Goal: Task Accomplishment & Management: Manage account settings

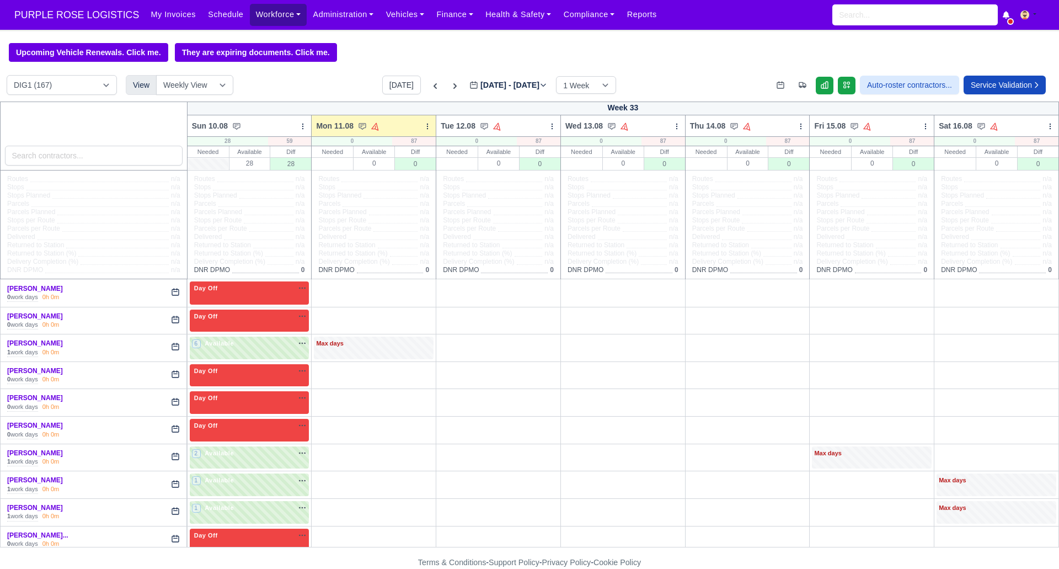
click at [266, 14] on link "Workforce" at bounding box center [278, 15] width 57 height 22
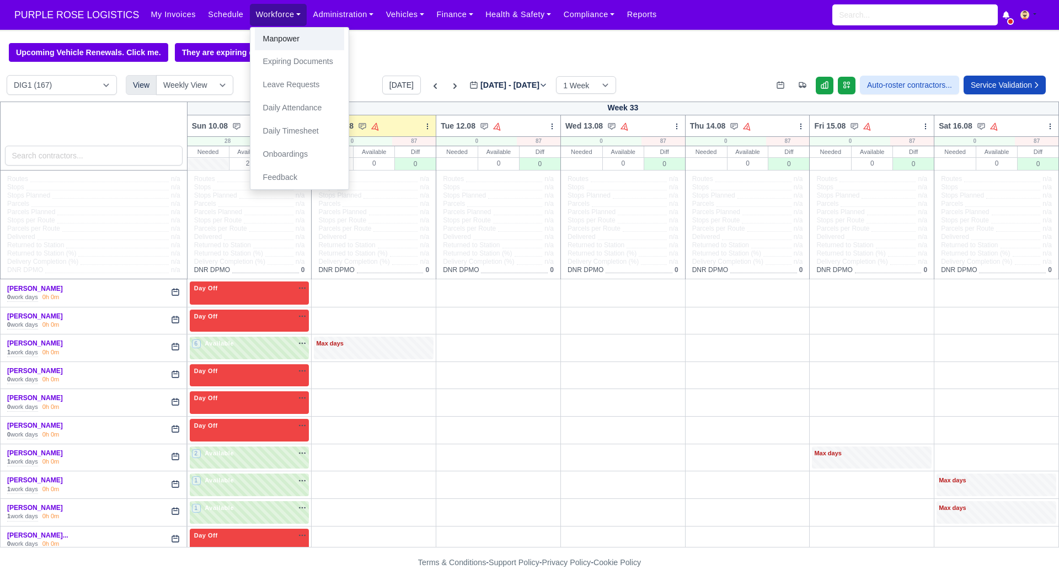
click at [277, 35] on link "Manpower" at bounding box center [299, 39] width 89 height 23
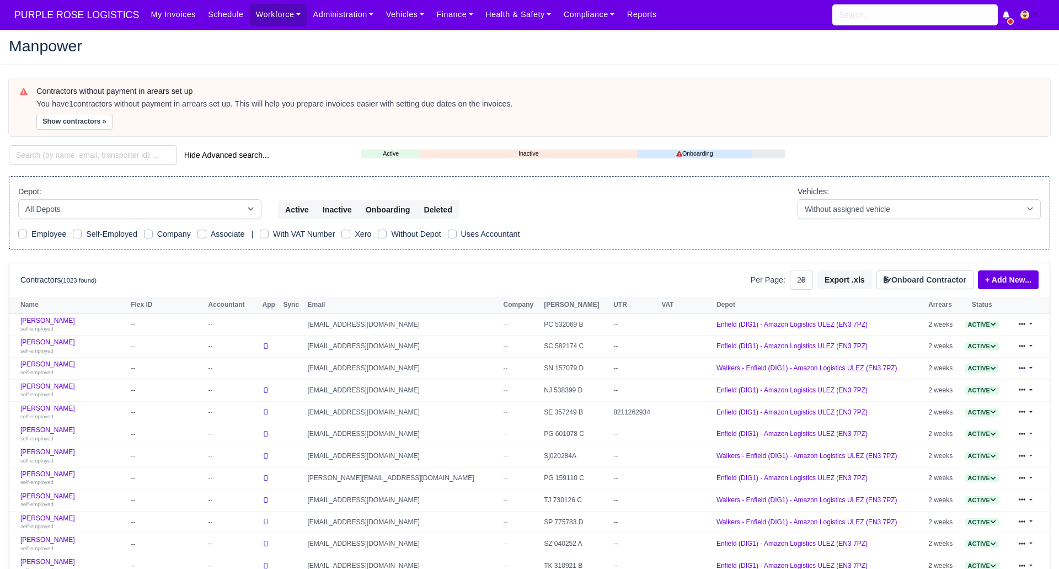
select select "25"
click at [120, 153] on input "search" at bounding box center [93, 155] width 168 height 20
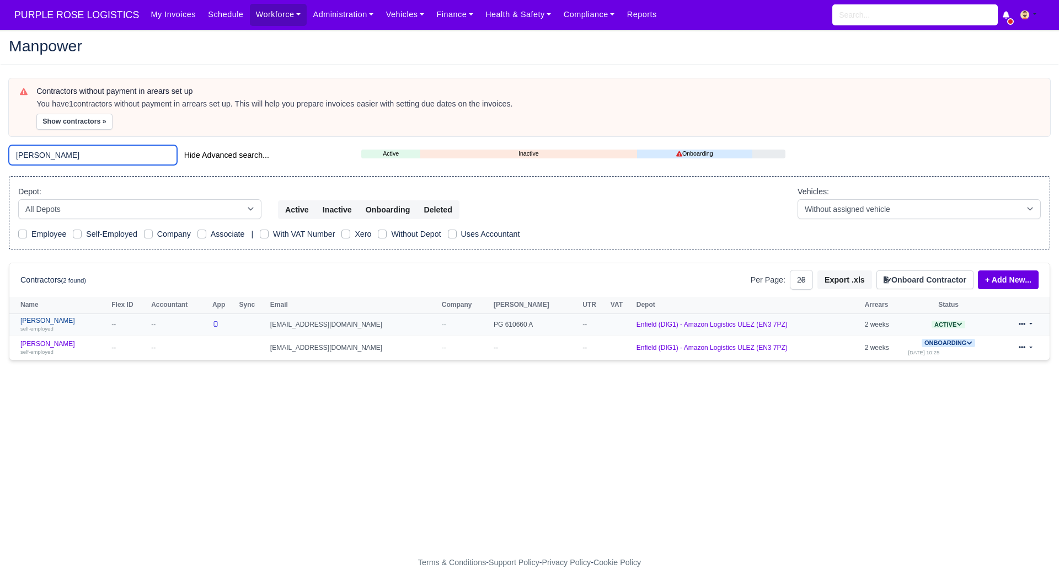
type input "victor"
click at [51, 319] on link "Victor Caballero self-employed" at bounding box center [63, 325] width 86 height 16
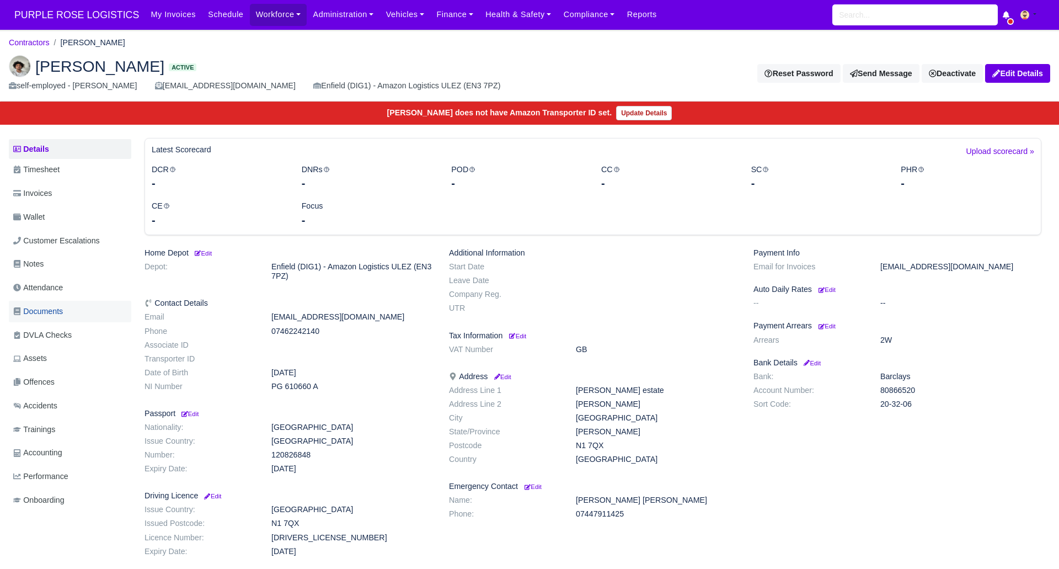
click at [56, 311] on span "Documents" at bounding box center [38, 311] width 50 height 13
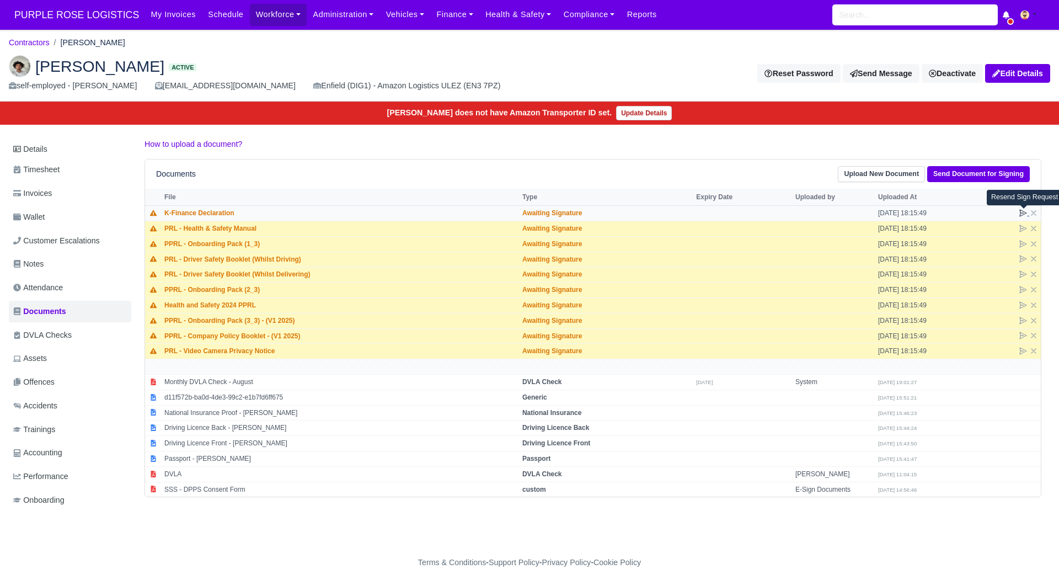
click at [1023, 211] on icon at bounding box center [1023, 213] width 7 height 7
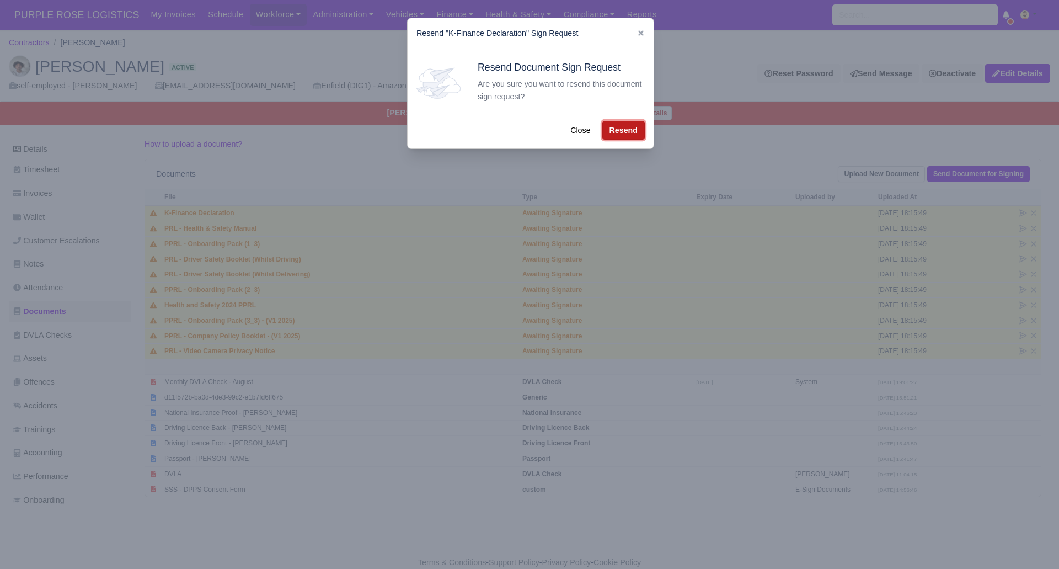
click at [639, 122] on button "Resend" at bounding box center [623, 130] width 42 height 19
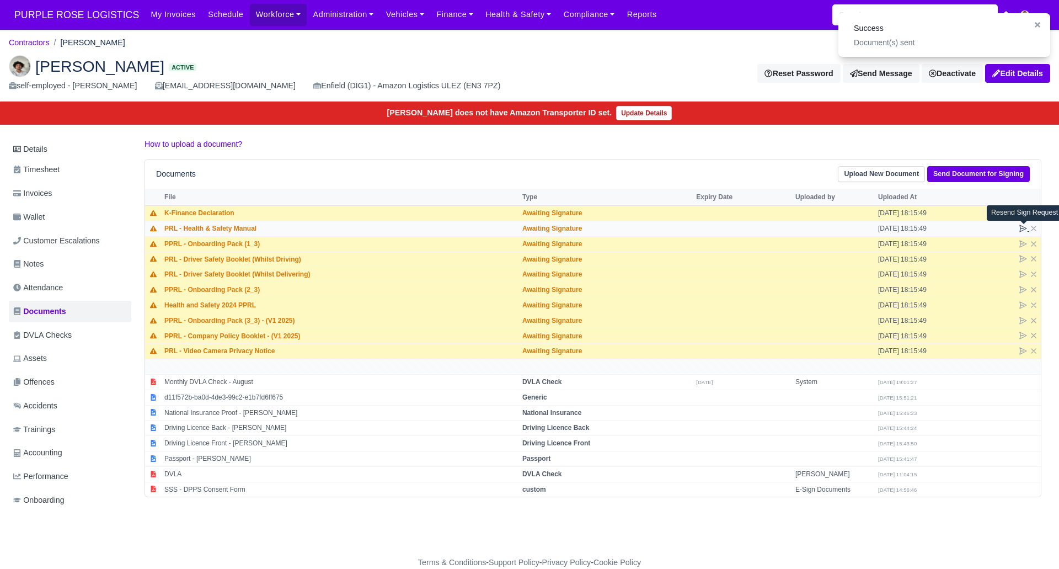
click at [1021, 230] on icon at bounding box center [1023, 228] width 9 height 9
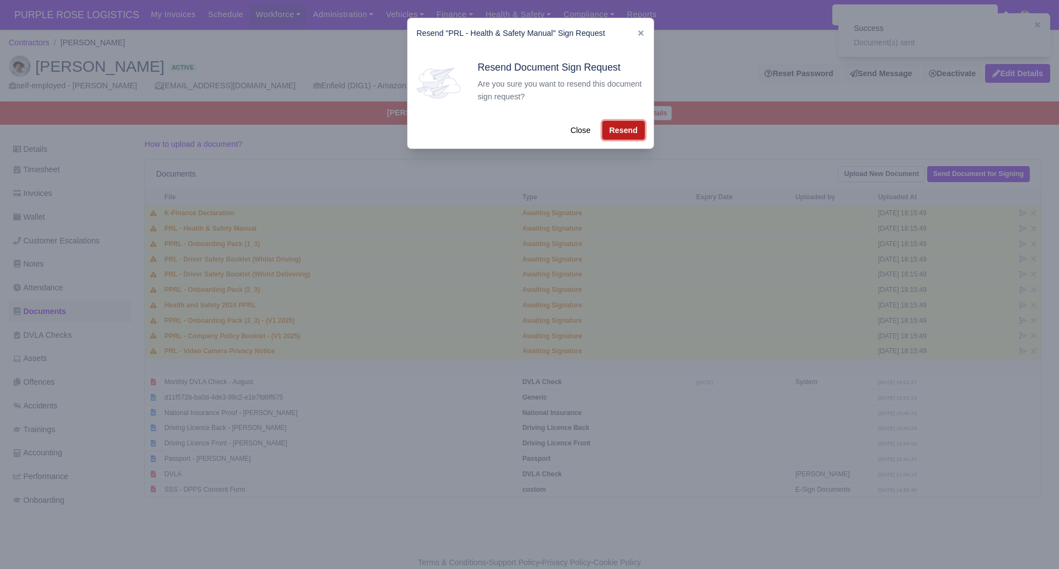
click at [628, 132] on button "Resend" at bounding box center [623, 130] width 42 height 19
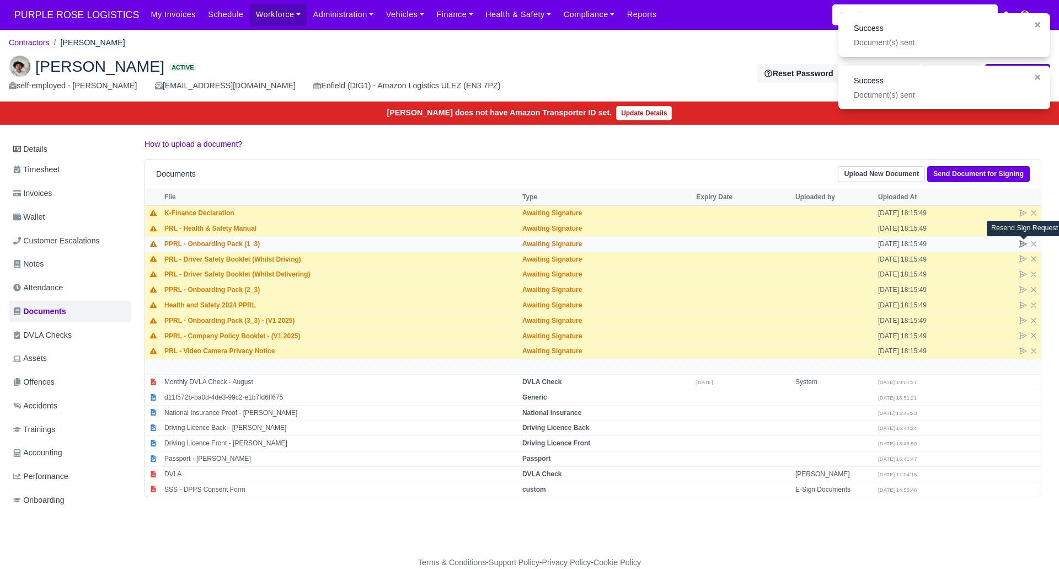
click at [1023, 241] on icon at bounding box center [1023, 243] width 9 height 9
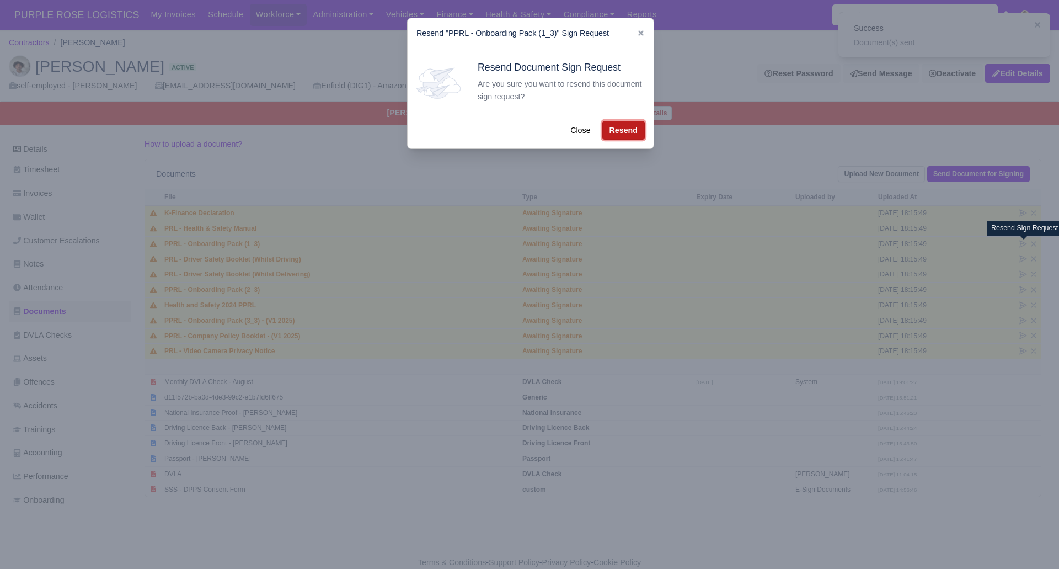
click at [616, 125] on button "Resend" at bounding box center [623, 130] width 42 height 19
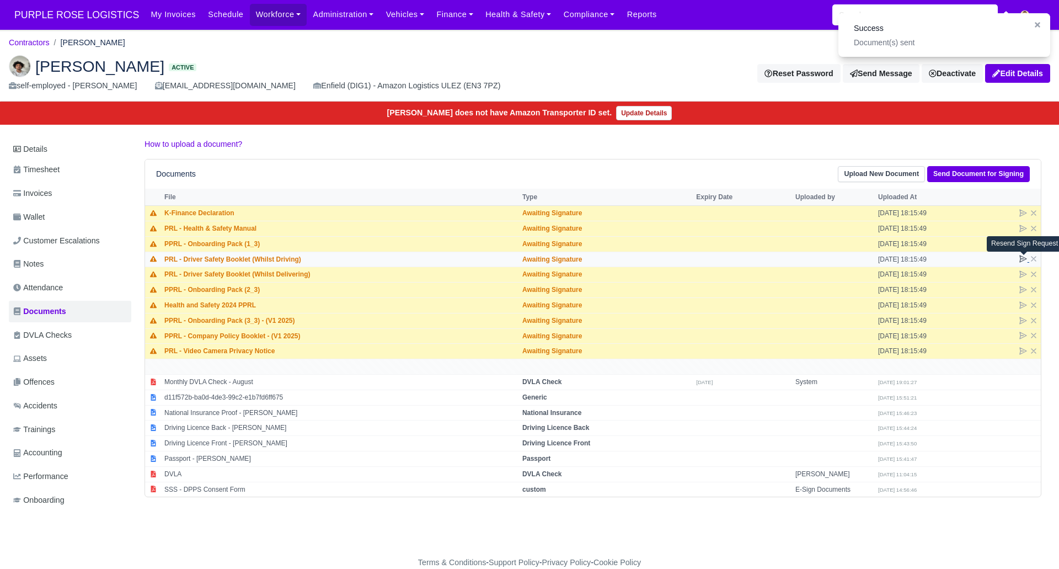
click at [1023, 261] on icon at bounding box center [1023, 258] width 9 height 9
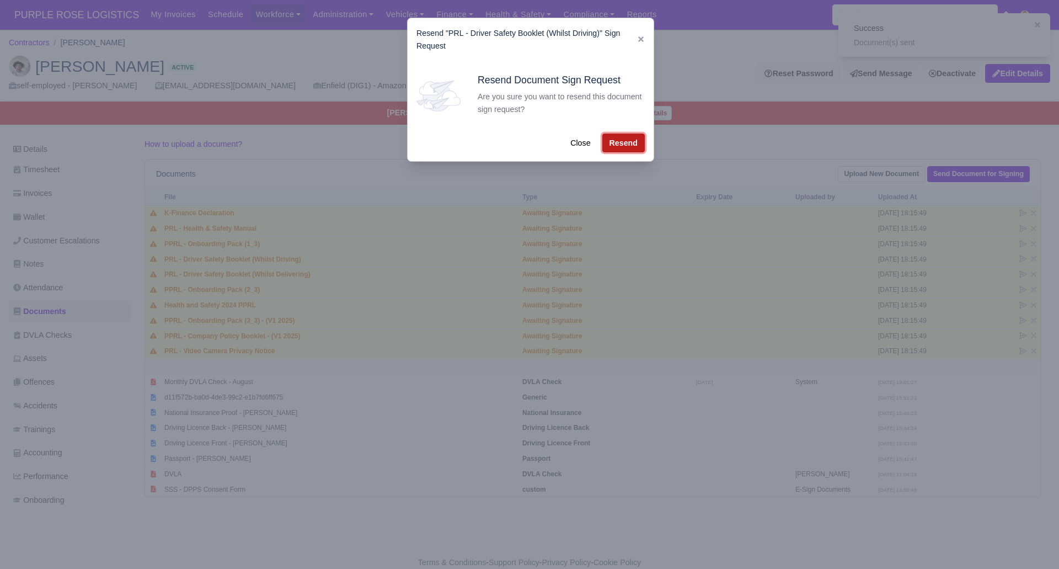
drag, startPoint x: 636, startPoint y: 138, endPoint x: 742, endPoint y: 184, distance: 115.9
click at [636, 138] on button "Resend" at bounding box center [623, 143] width 42 height 19
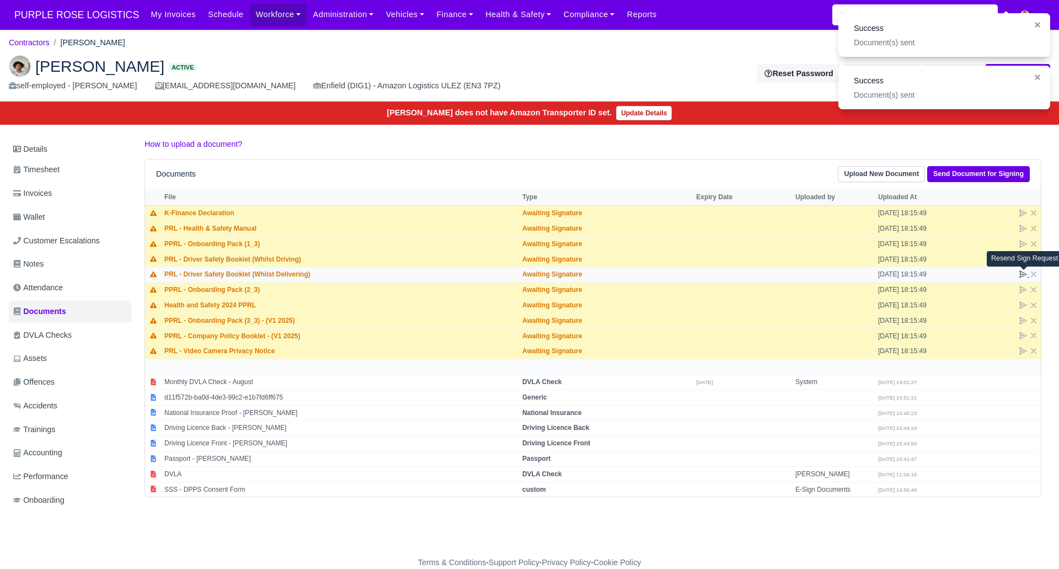
click at [1022, 275] on icon at bounding box center [1023, 274] width 9 height 9
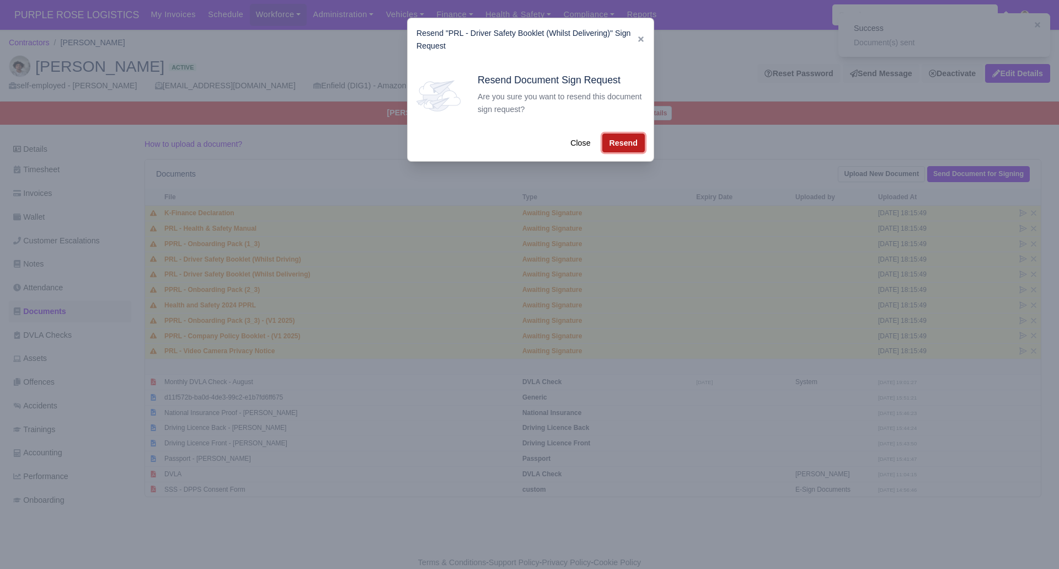
drag, startPoint x: 636, startPoint y: 138, endPoint x: 816, endPoint y: 206, distance: 192.9
click at [636, 138] on button "Resend" at bounding box center [623, 143] width 42 height 19
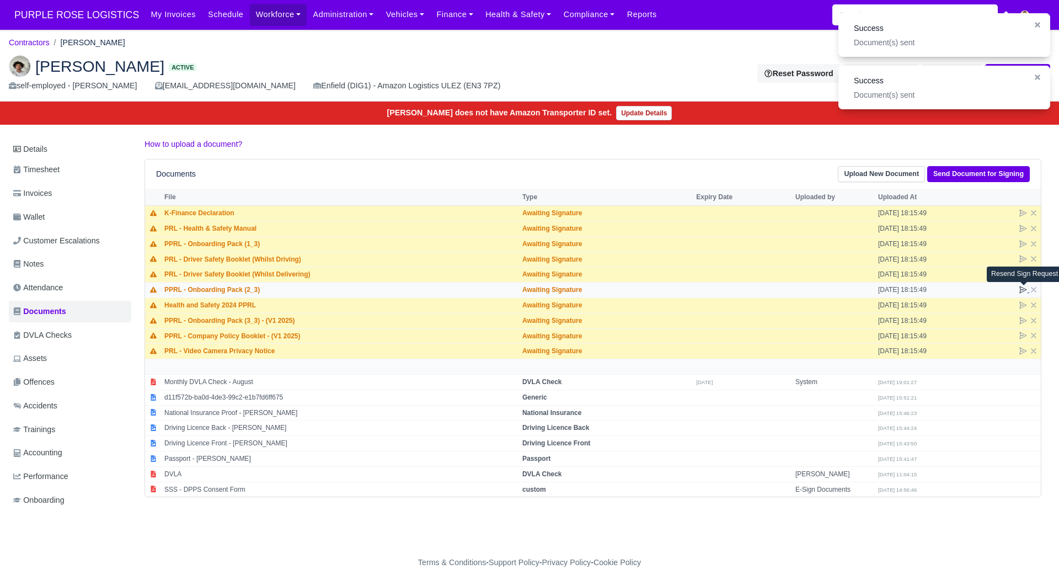
click at [1021, 291] on icon at bounding box center [1023, 289] width 9 height 9
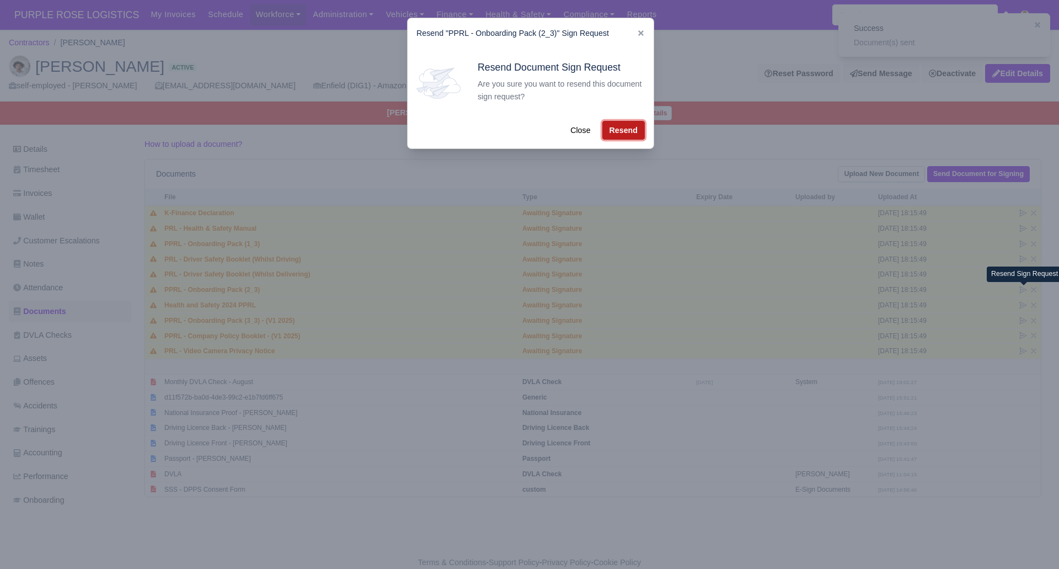
click at [609, 131] on button "Resend" at bounding box center [623, 130] width 42 height 19
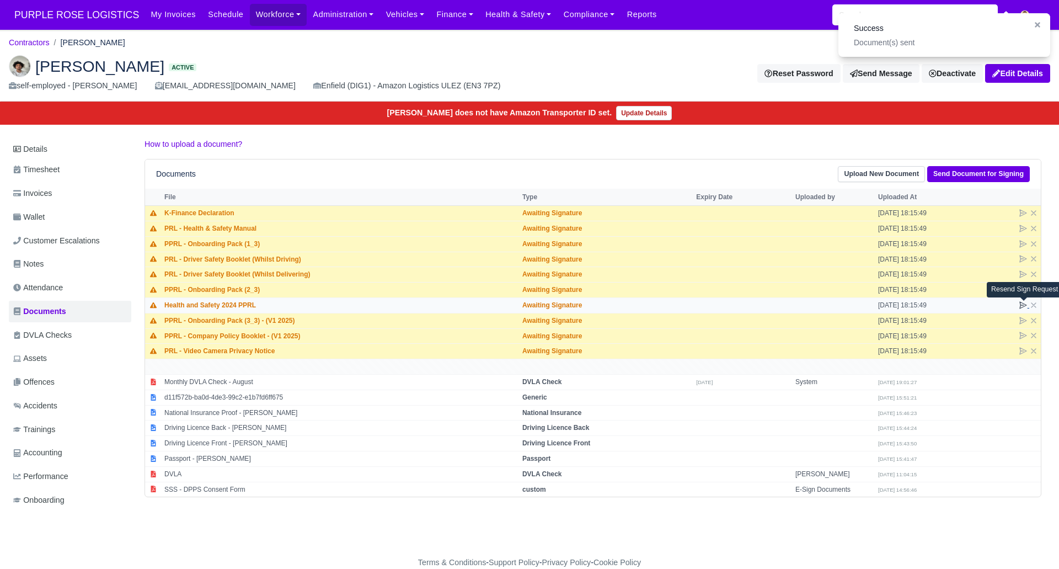
click at [1021, 302] on icon at bounding box center [1023, 305] width 7 height 7
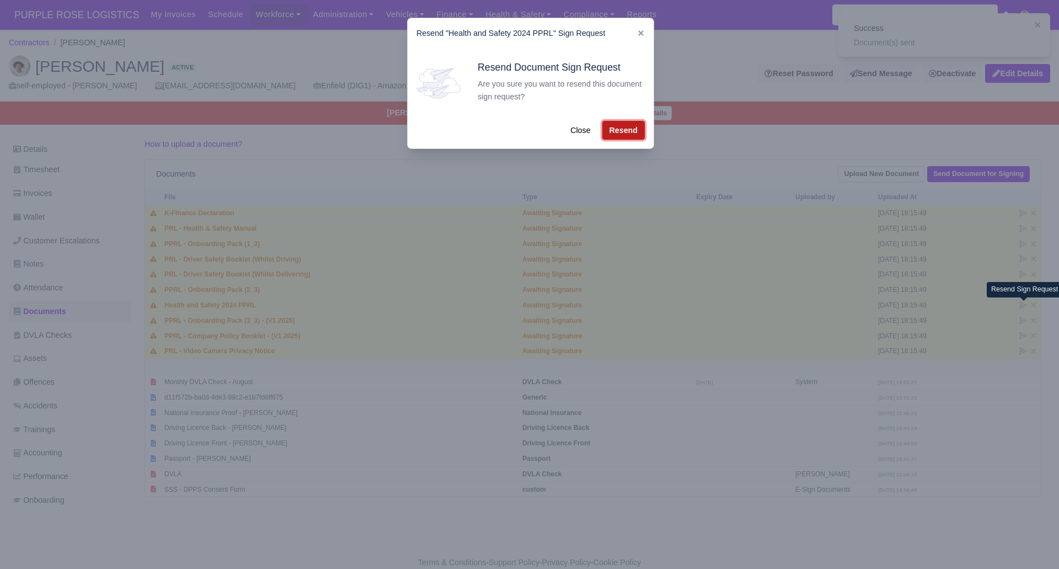
click at [619, 130] on button "Resend" at bounding box center [623, 130] width 42 height 19
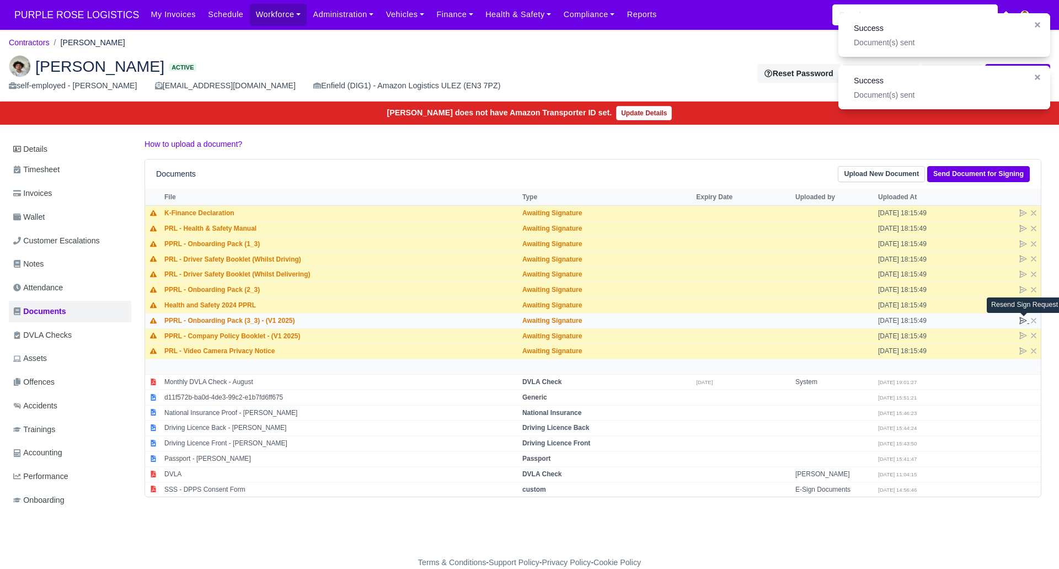
click at [1023, 319] on icon at bounding box center [1023, 320] width 9 height 9
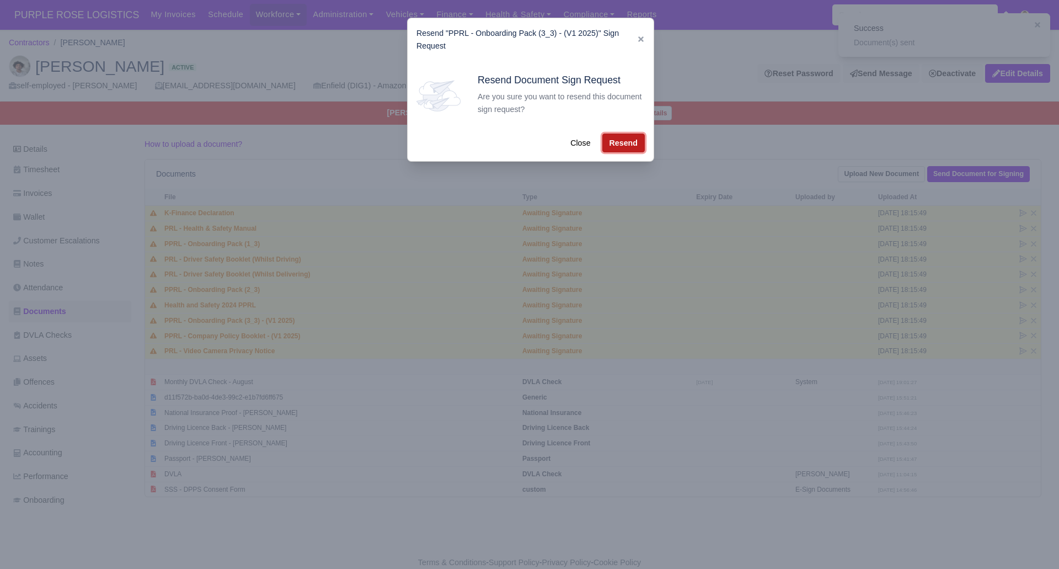
click at [613, 143] on button "Resend" at bounding box center [623, 143] width 42 height 19
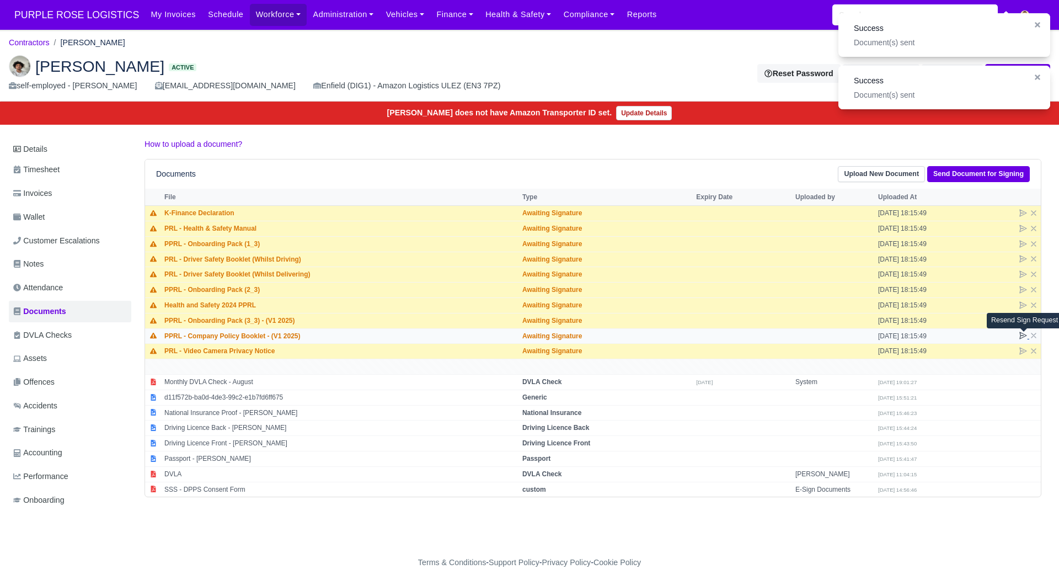
click at [1020, 332] on icon at bounding box center [1023, 335] width 7 height 7
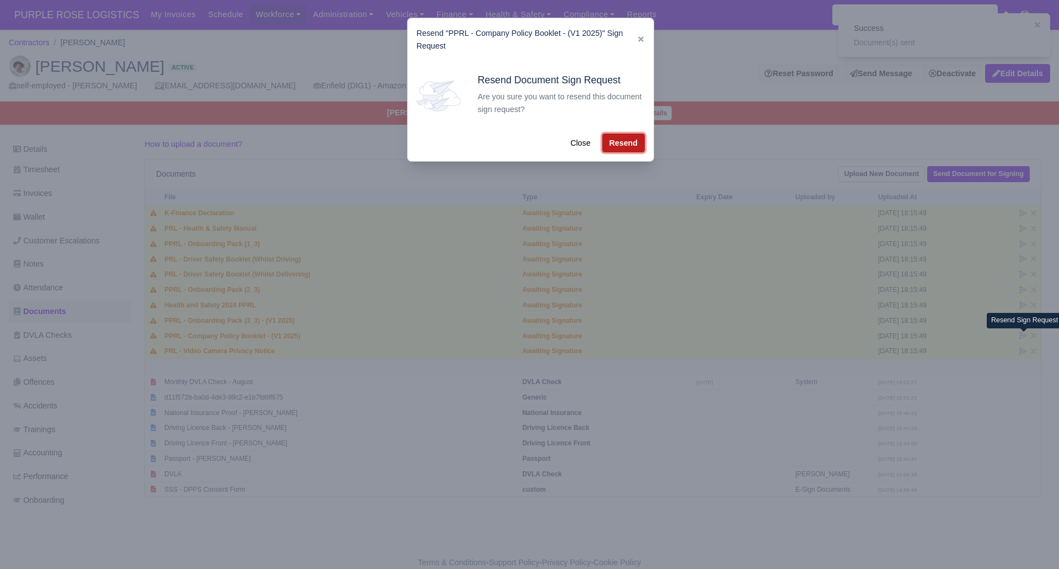
click at [630, 145] on button "Resend" at bounding box center [623, 143] width 42 height 19
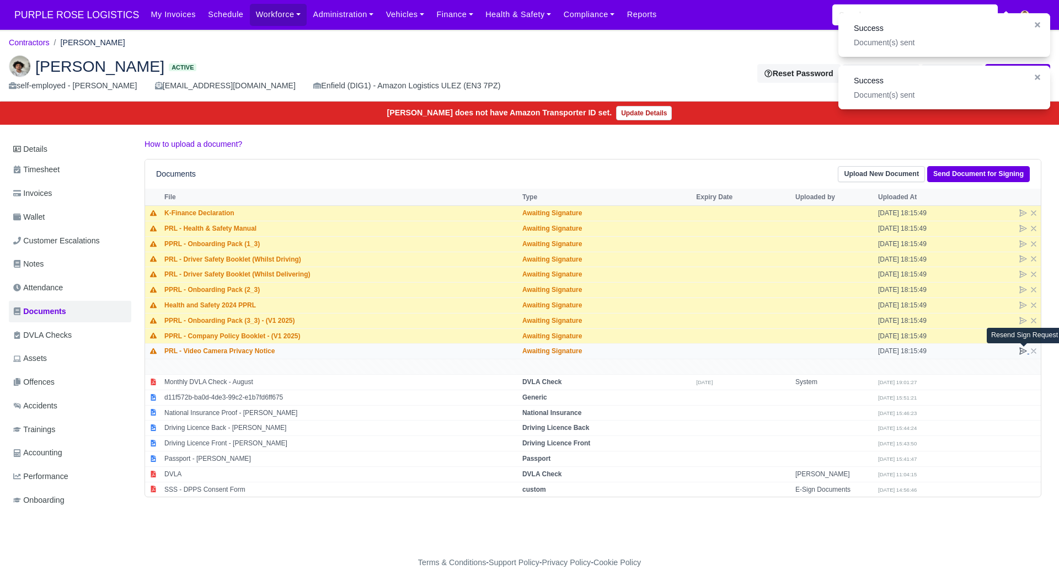
click at [1024, 348] on icon at bounding box center [1023, 350] width 9 height 9
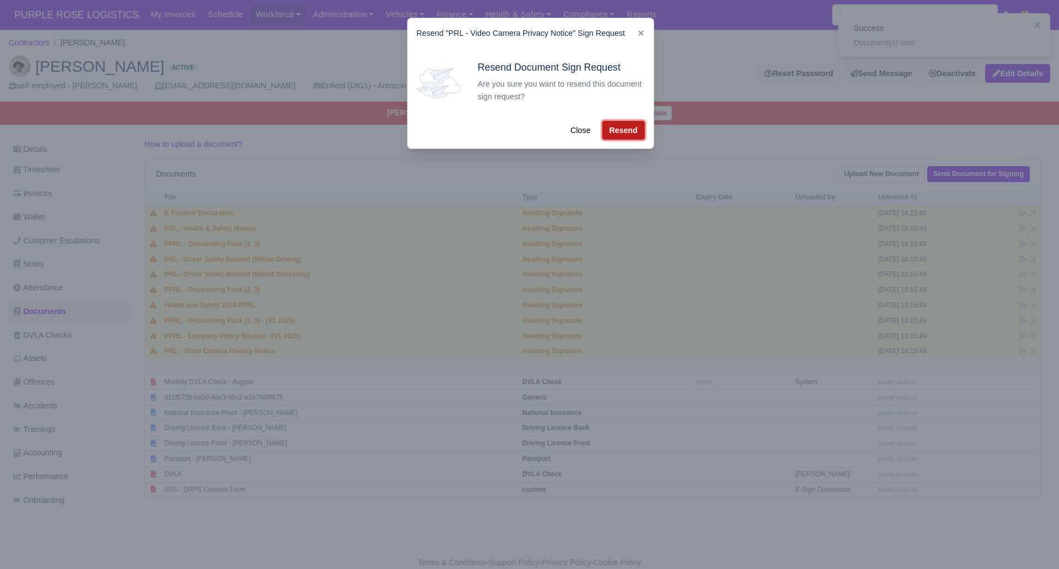
click at [620, 134] on button "Resend" at bounding box center [623, 130] width 42 height 19
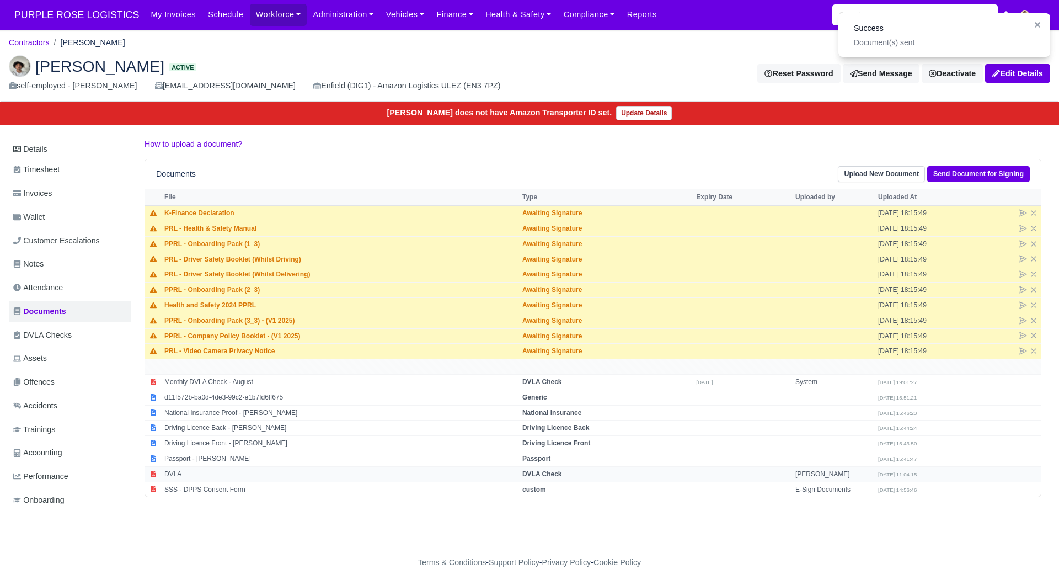
click at [548, 471] on strong "DVLA Check" at bounding box center [542, 474] width 40 height 8
select select "dvla-check"
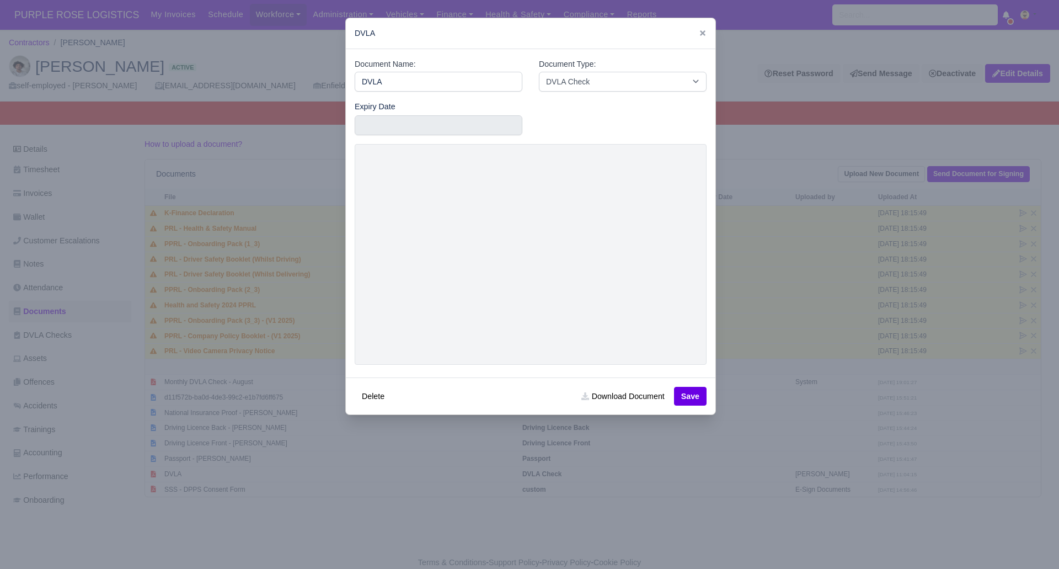
drag, startPoint x: 653, startPoint y: 511, endPoint x: 645, endPoint y: 504, distance: 10.5
click at [655, 510] on div at bounding box center [529, 284] width 1059 height 569
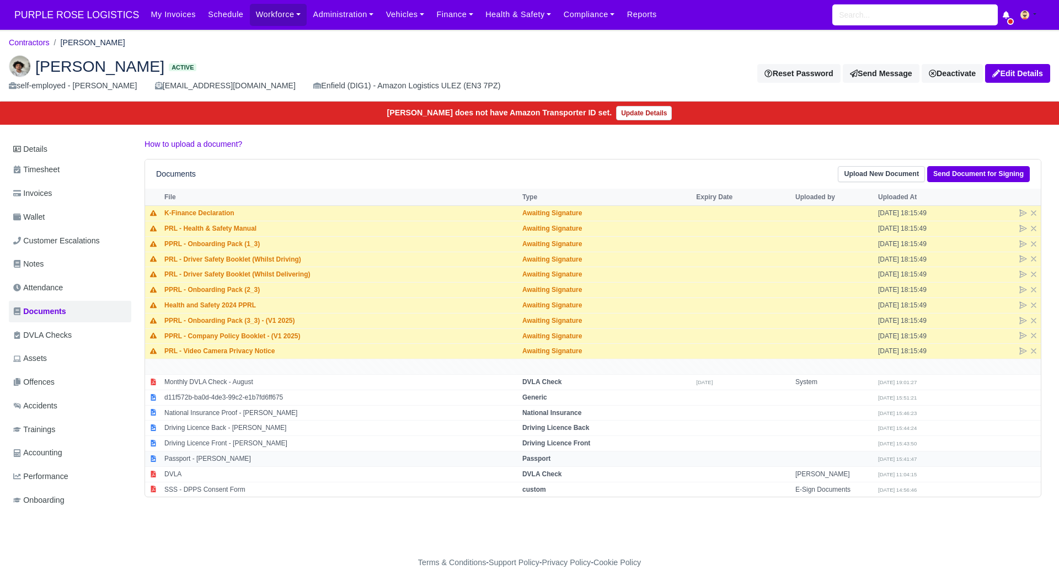
click at [541, 457] on strong "Passport" at bounding box center [536, 459] width 28 height 8
select select "passport"
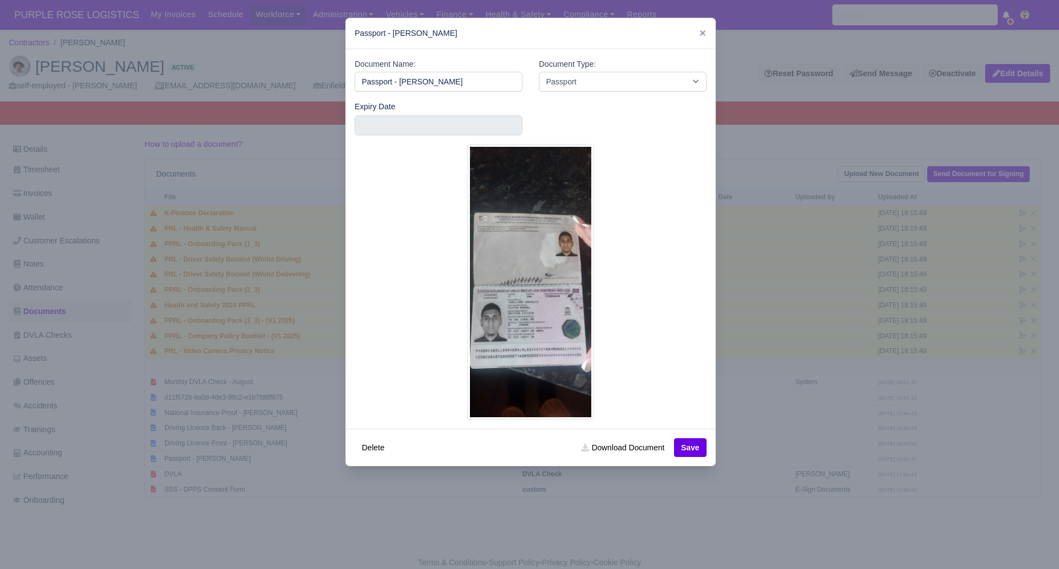
click at [668, 526] on div at bounding box center [529, 284] width 1059 height 569
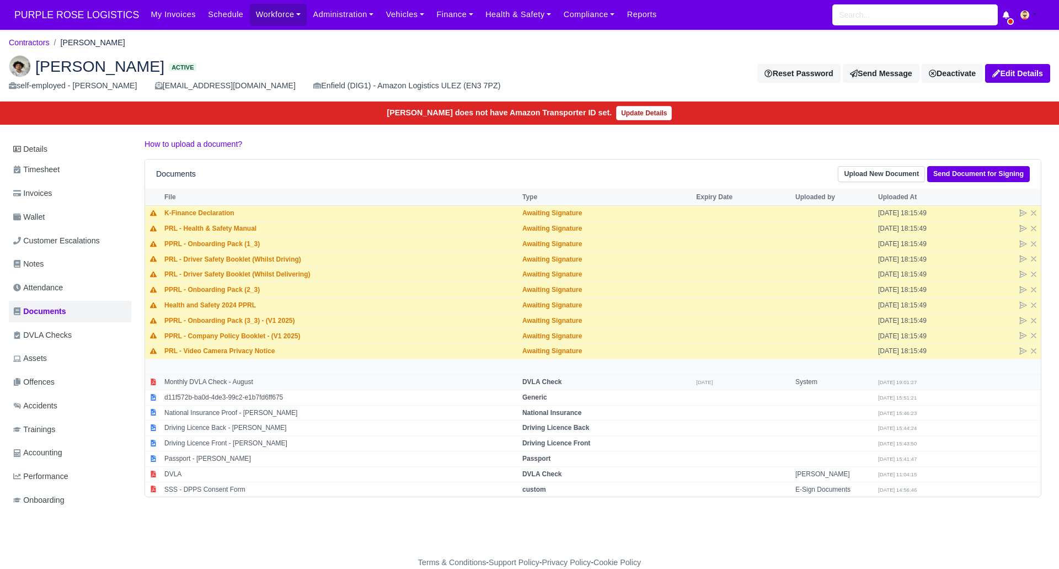
click at [536, 382] on strong "DVLA Check" at bounding box center [542, 382] width 40 height 8
select select "dvla-check"
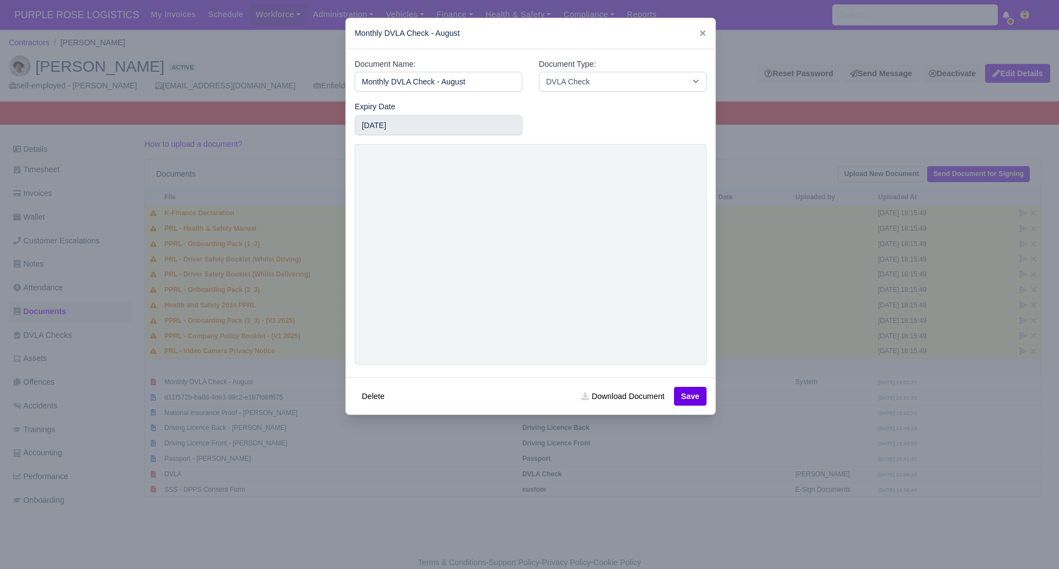
click at [644, 528] on div at bounding box center [529, 284] width 1059 height 569
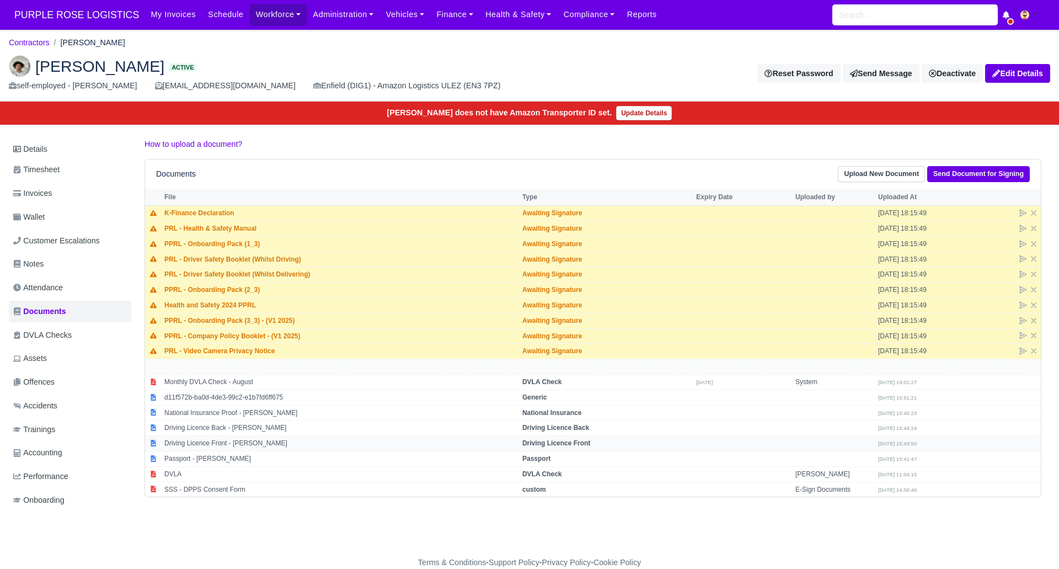
click at [571, 441] on strong "Driving Licence Front" at bounding box center [556, 443] width 68 height 8
select select "driving-licence-front"
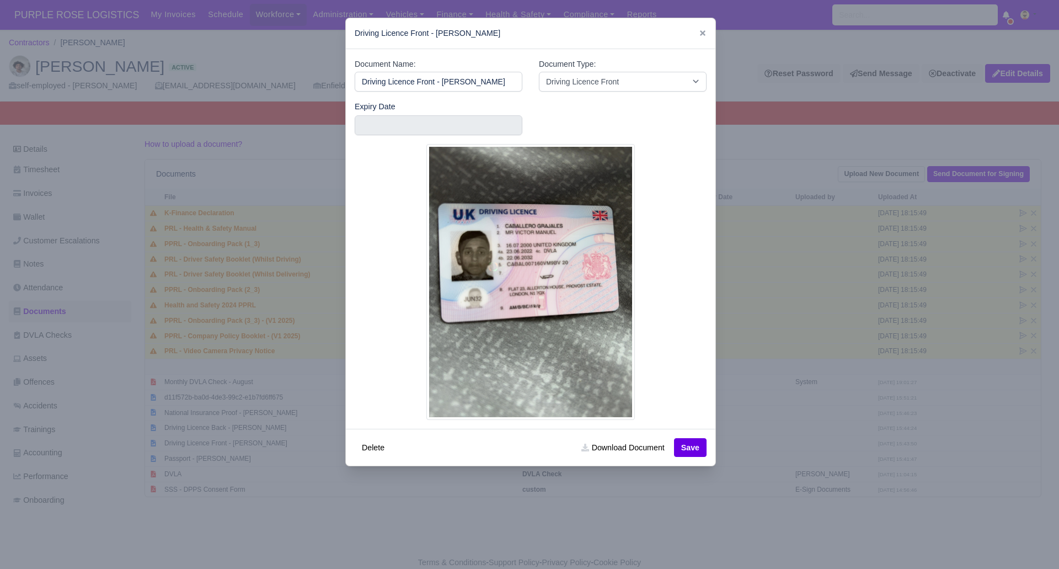
click at [495, 521] on div at bounding box center [529, 284] width 1059 height 569
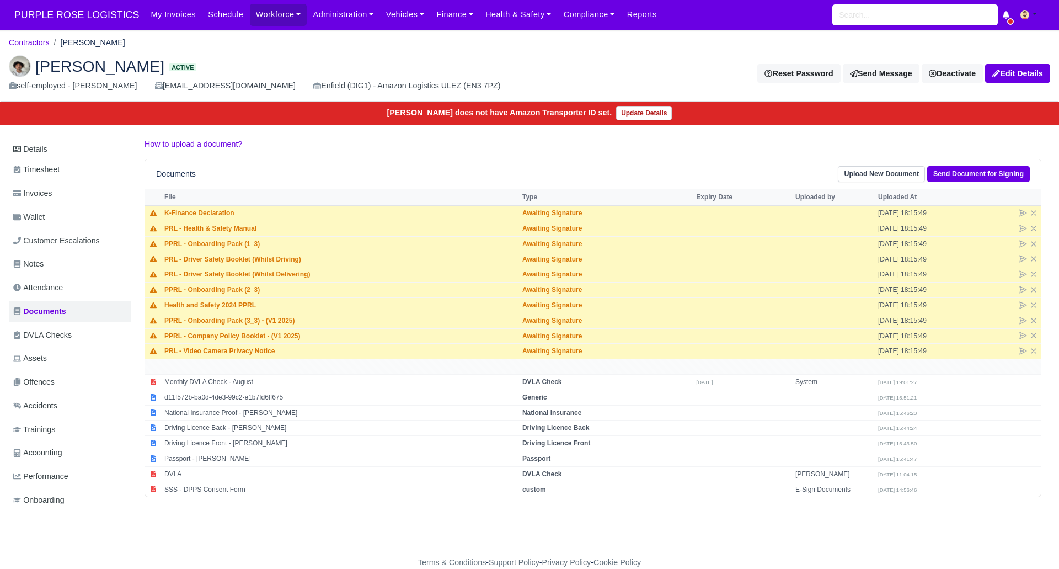
click at [308, 49] on div "Victor Caballero Active self-employed - Victor Caballero victorworks135@gmail.c…" at bounding box center [530, 73] width 1058 height 55
click at [399, 54] on div "Victor Caballero Active self-employed - Victor Caballero victorworks135@gmail.c…" at bounding box center [530, 73] width 1058 height 55
click at [299, 50] on div "Victor Caballero Active self-employed - Victor Caballero victorworks135@gmail.c…" at bounding box center [530, 73] width 1058 height 55
click at [313, 42] on ol "Contractors Victor Caballero" at bounding box center [530, 42] width 1042 height 17
